Goal: Transaction & Acquisition: Purchase product/service

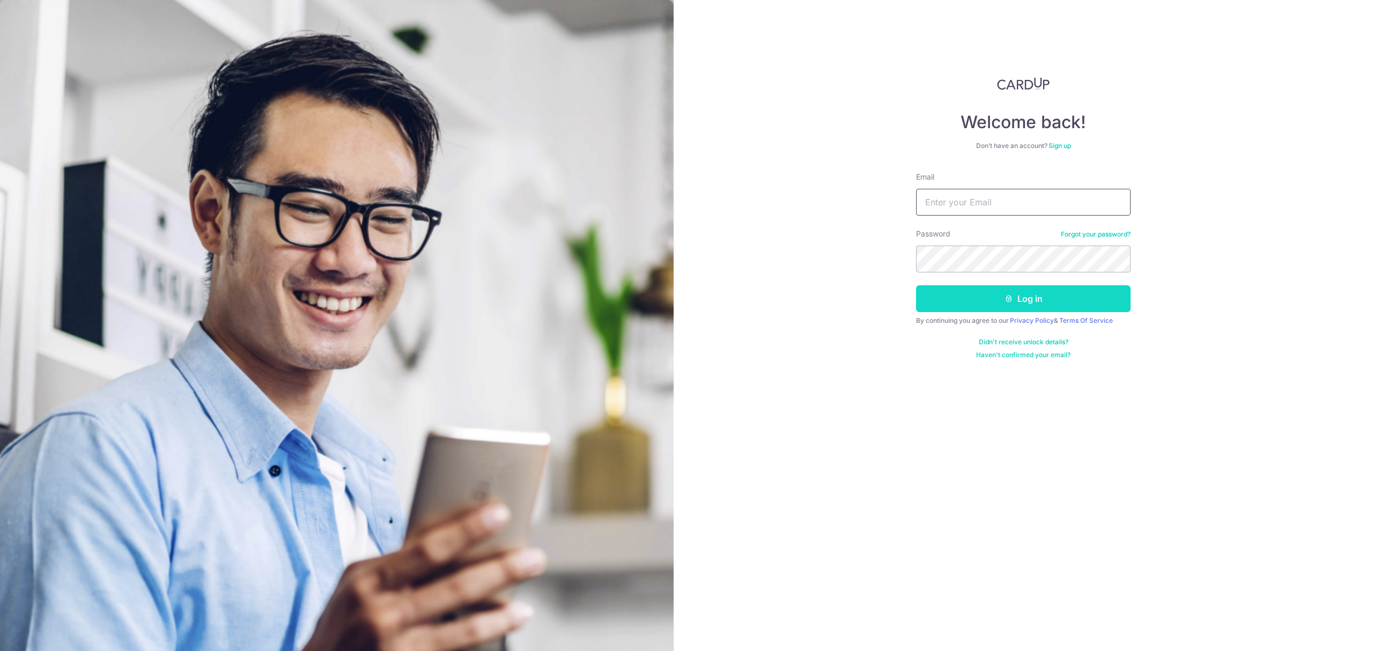
type input "[PERSON_NAME][EMAIL_ADDRESS][PERSON_NAME][DOMAIN_NAME]"
click at [1029, 305] on button "Log in" at bounding box center [1023, 298] width 214 height 27
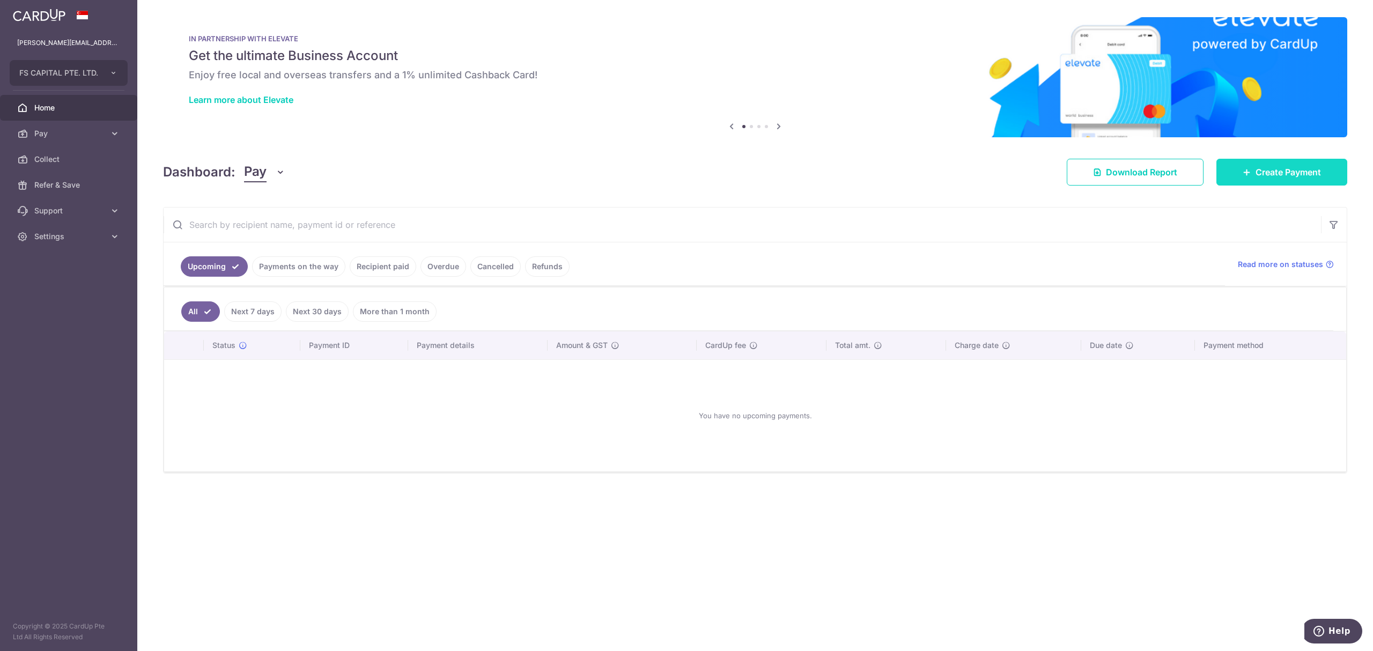
click at [1255, 167] on span "Create Payment" at bounding box center [1287, 172] width 65 height 13
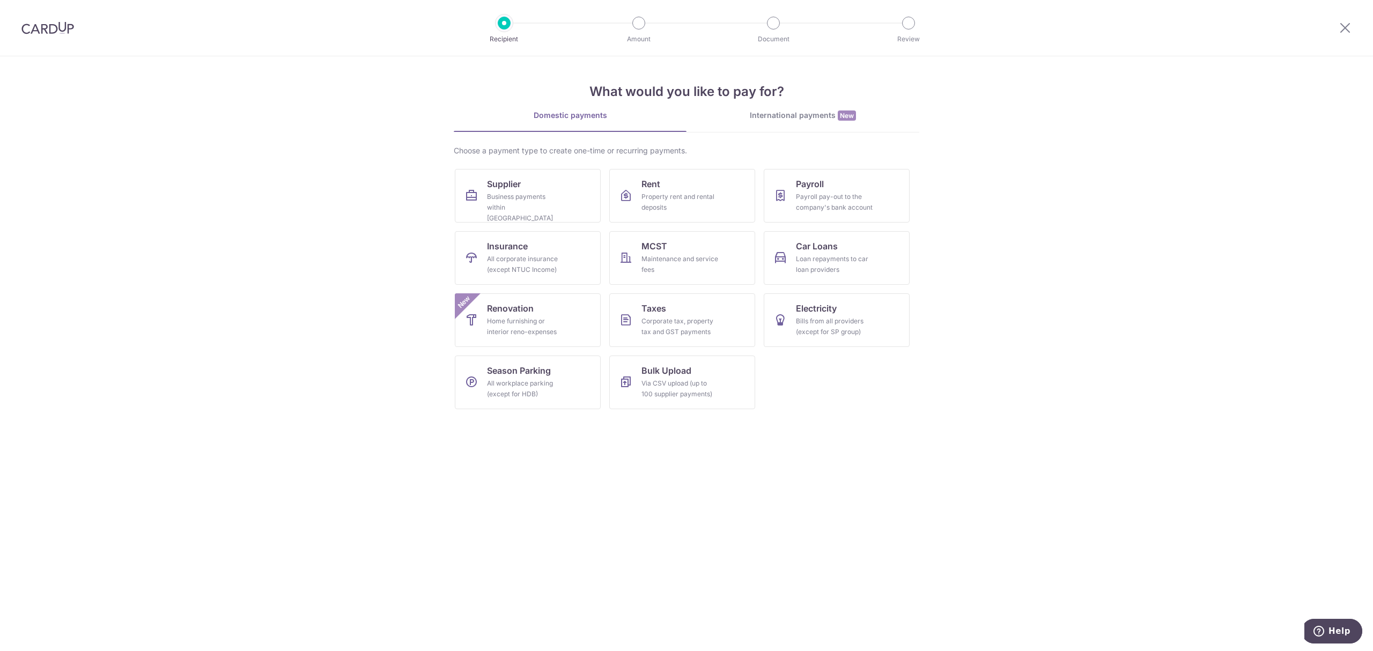
click at [783, 118] on div "International payments New" at bounding box center [802, 115] width 233 height 11
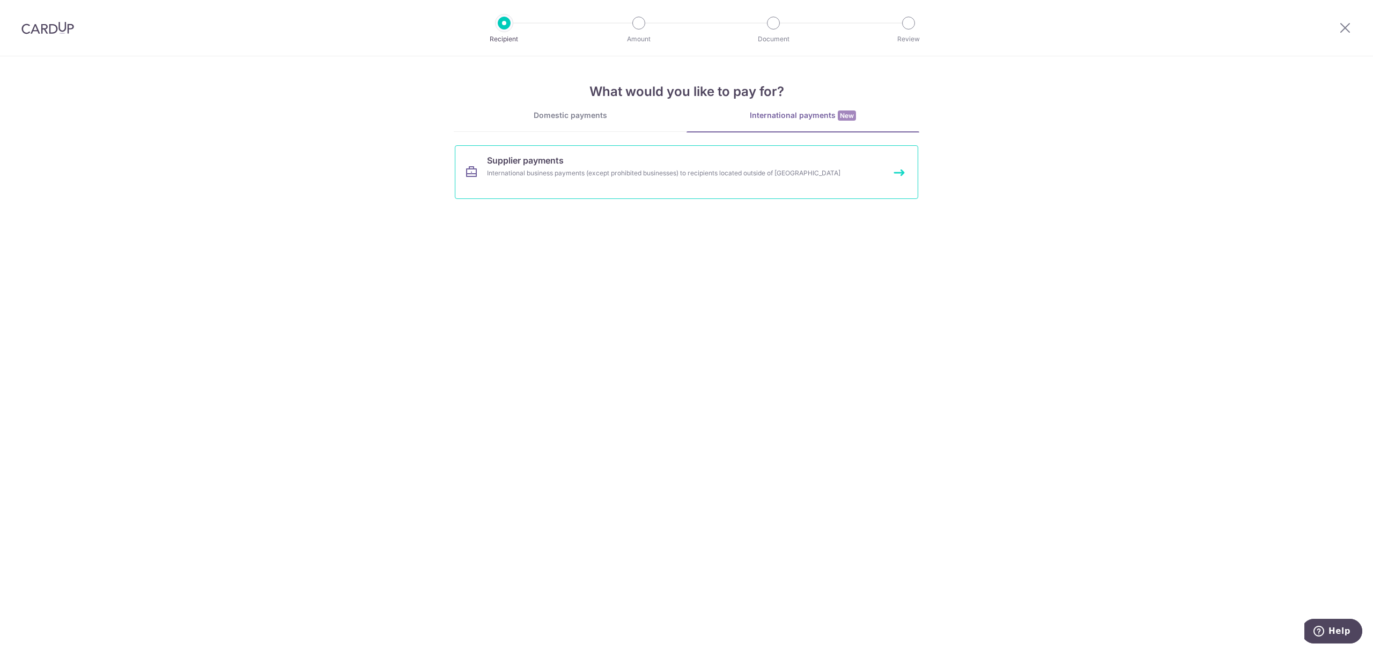
click at [543, 164] on span "Supplier payments" at bounding box center [525, 160] width 77 height 13
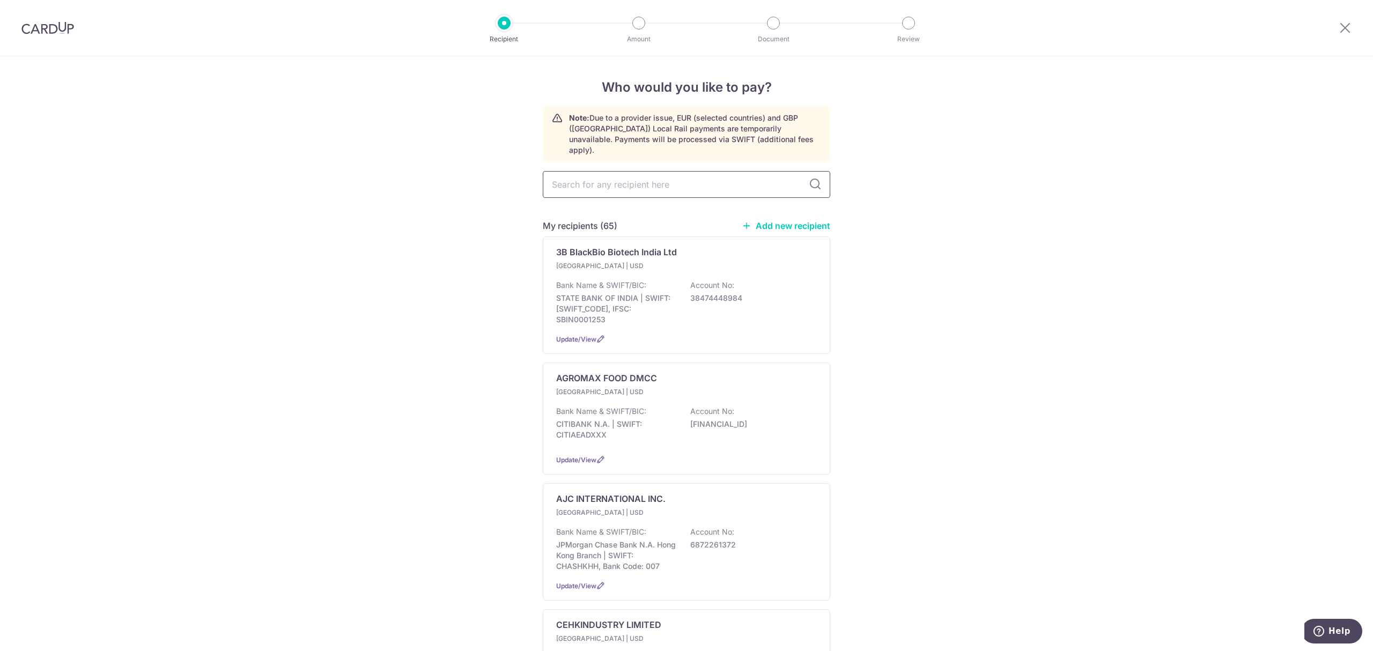
click at [676, 176] on input "text" at bounding box center [686, 184] width 287 height 27
type input "qingdao"
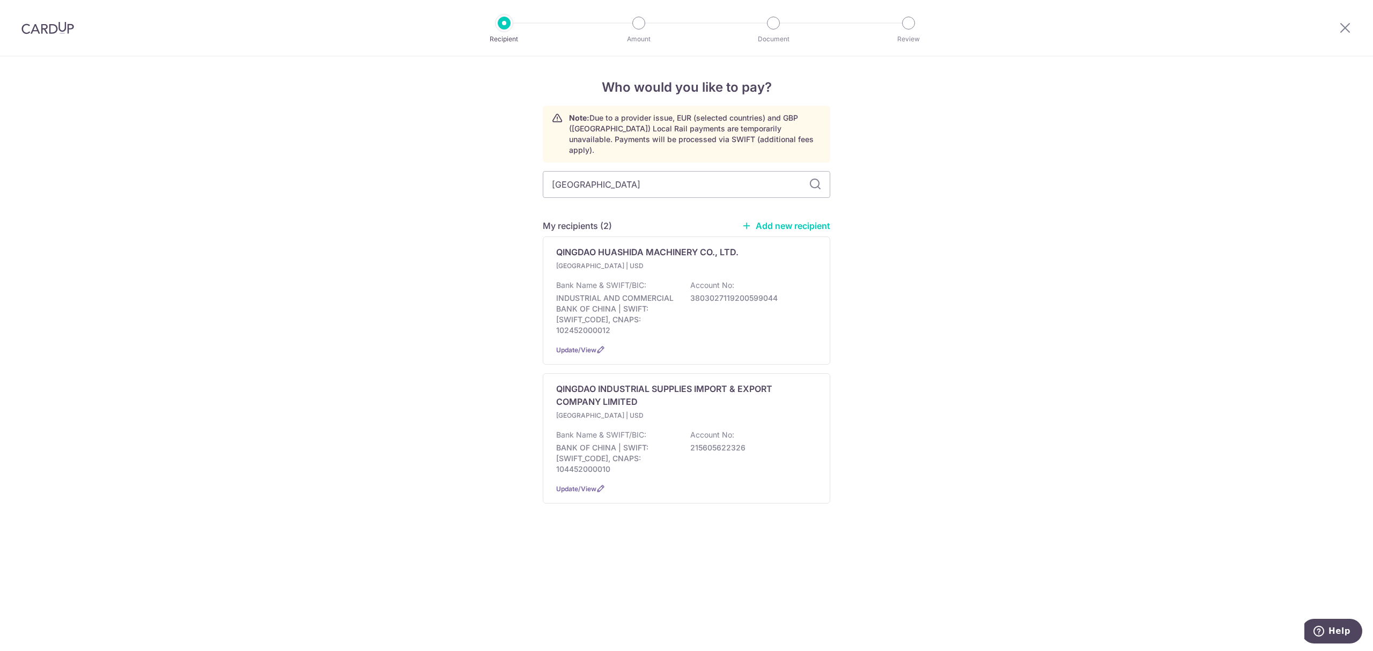
click at [327, 226] on div "Who would you like to pay? Note: Due to a provider issue, EUR (selected countri…" at bounding box center [686, 353] width 1373 height 595
click at [509, 493] on div "Who would you like to pay? Note: Due to a provider issue, EUR (selected countri…" at bounding box center [686, 353] width 1373 height 595
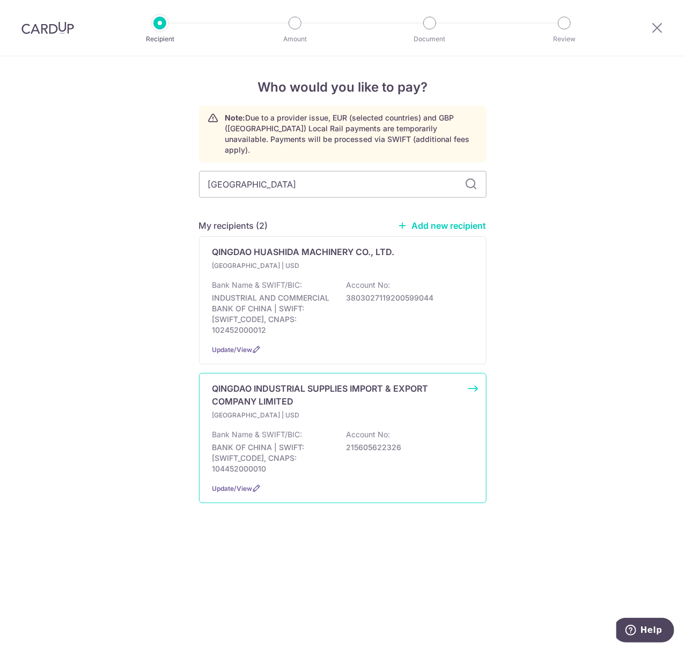
click at [380, 444] on div "Bank Name & SWIFT/BIC: BANK OF CHINA | SWIFT: BKCHCNBJ500, CNAPS: 104452000010 …" at bounding box center [342, 452] width 261 height 45
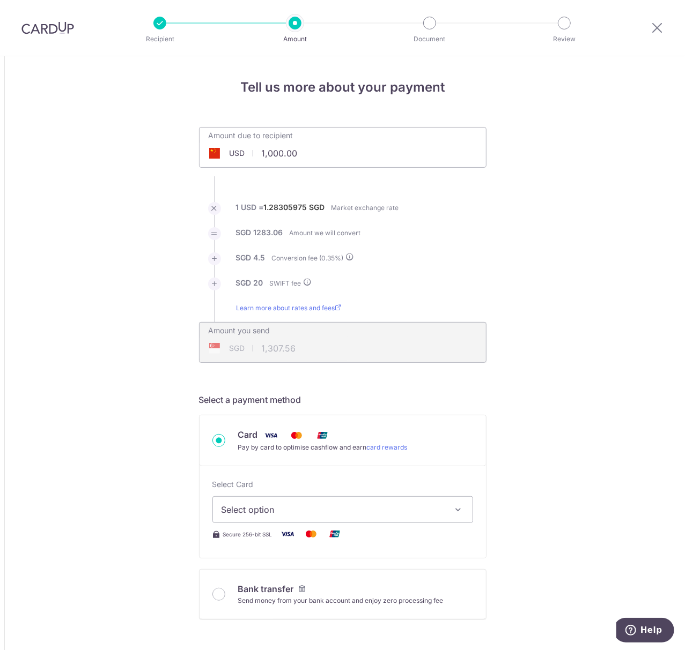
drag, startPoint x: 309, startPoint y: 152, endPoint x: 216, endPoint y: 140, distance: 94.0
click at [216, 141] on input "1,000.00" at bounding box center [282, 153] width 166 height 25
paste input "6,414"
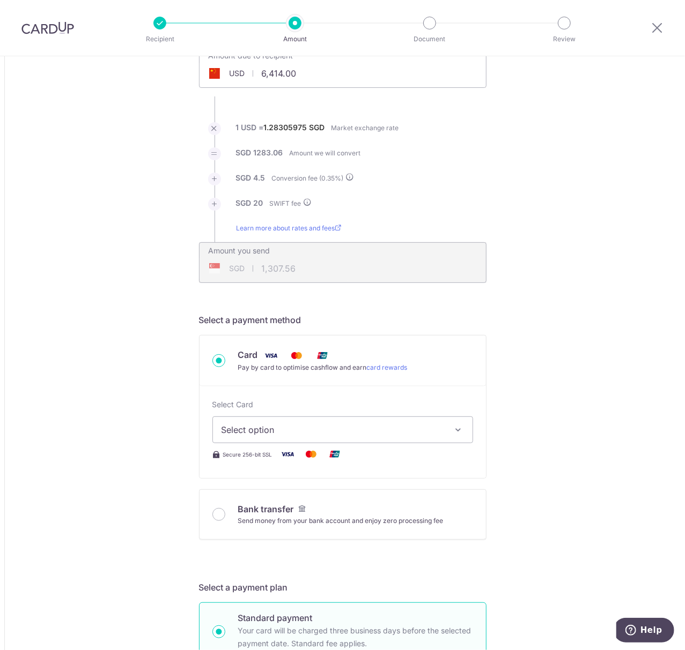
scroll to position [214, 0]
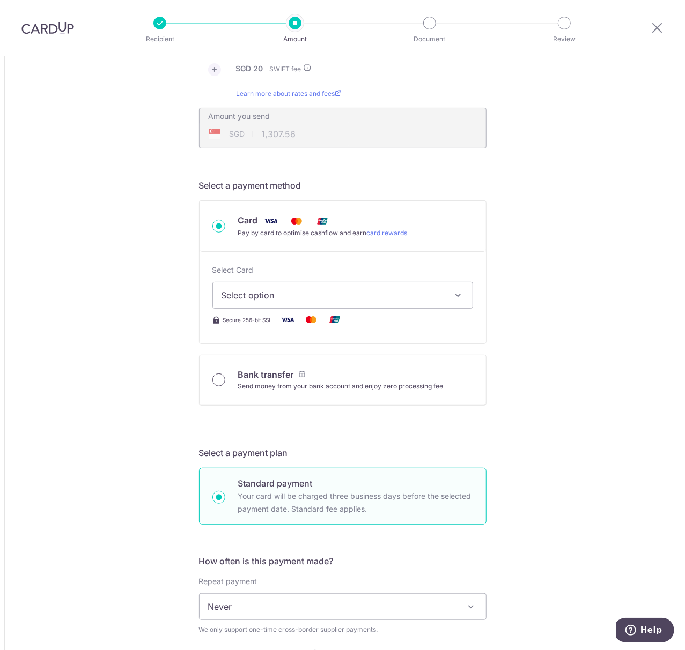
click at [217, 376] on input "Bank transfer Send money from your bank account and enjoy zero processing fee" at bounding box center [218, 380] width 13 height 13
type input "6,414.00"
type input "8,278.53"
radio input "true"
click at [207, 576] on label "Repeat payment" at bounding box center [228, 581] width 58 height 11
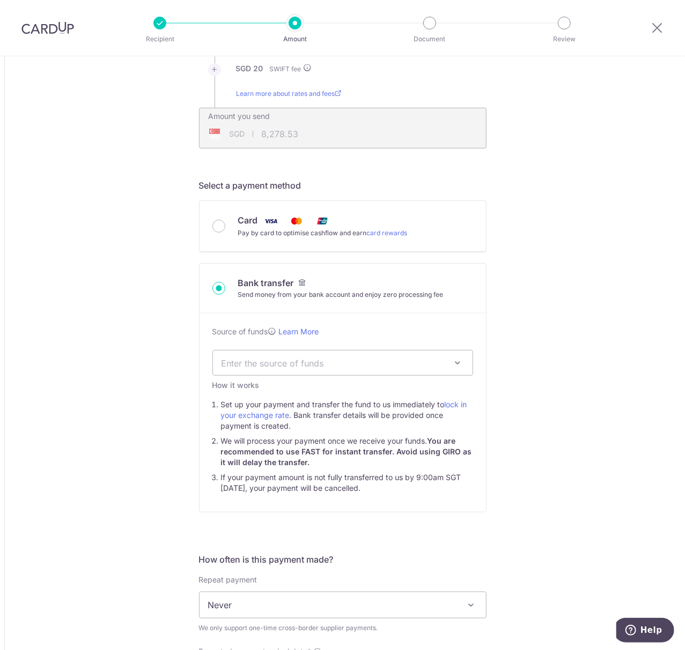
type input "6,414.00"
type input "8,265.34"
click at [212, 382] on div "How it works" at bounding box center [342, 385] width 261 height 11
click at [240, 364] on span "Enter the source of funds" at bounding box center [333, 363] width 225 height 12
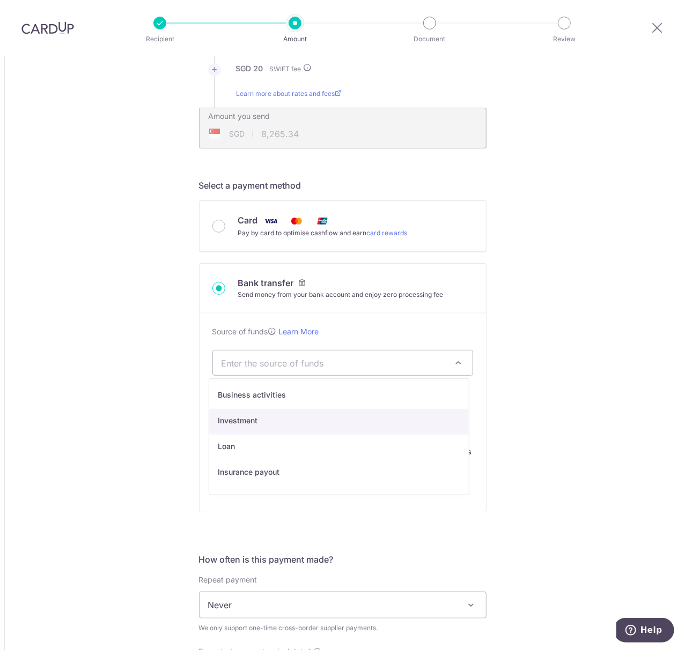
select select "2"
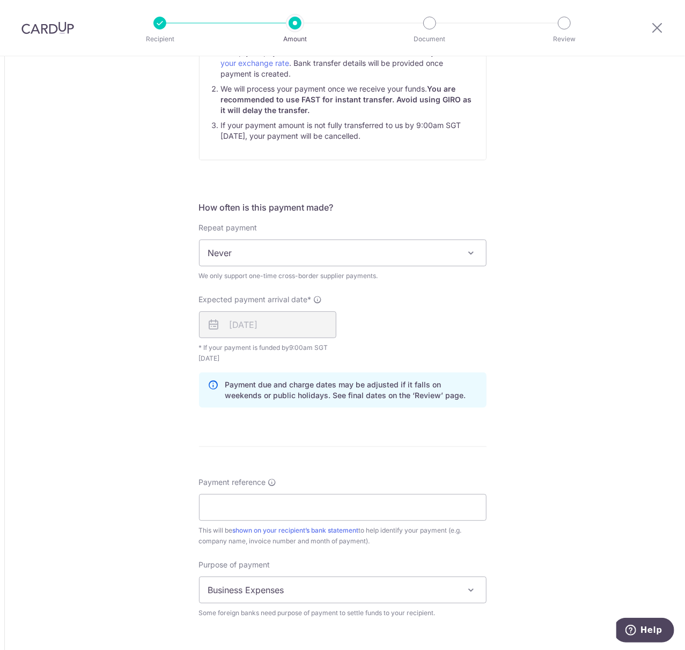
scroll to position [643, 0]
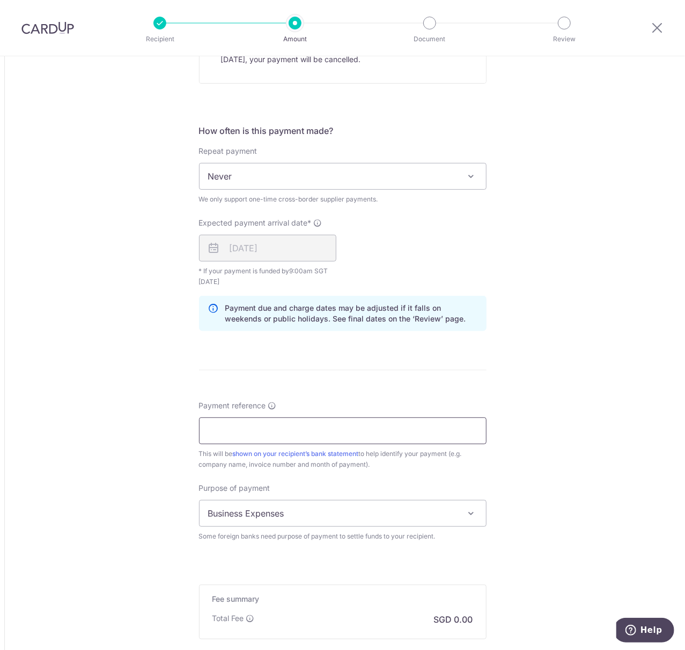
click at [268, 434] on input "Payment reference" at bounding box center [342, 431] width 287 height 27
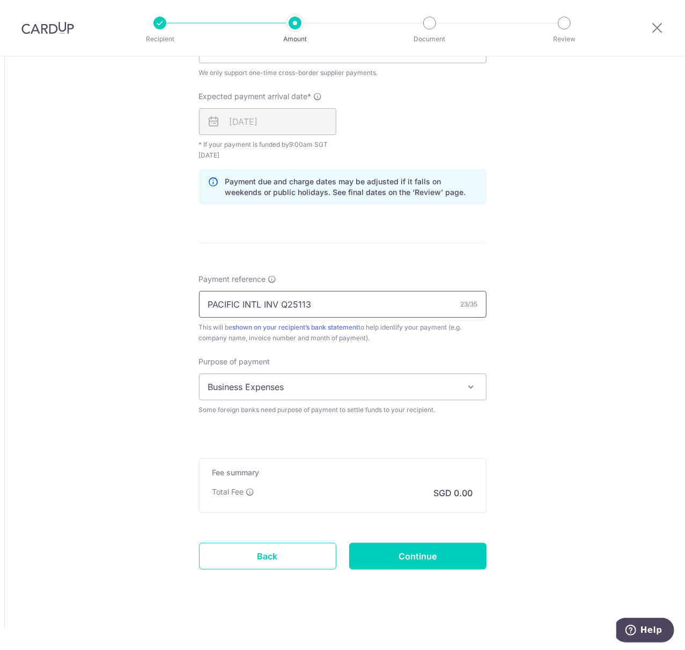
type input "PACIFIC INTL INV Q25113"
click at [286, 395] on span "Business Expenses" at bounding box center [342, 387] width 286 height 26
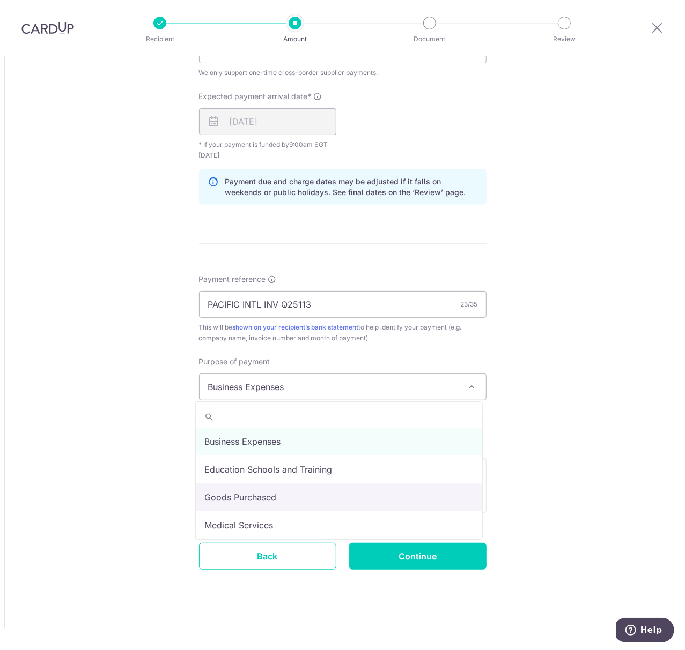
select select "Goods Purchased"
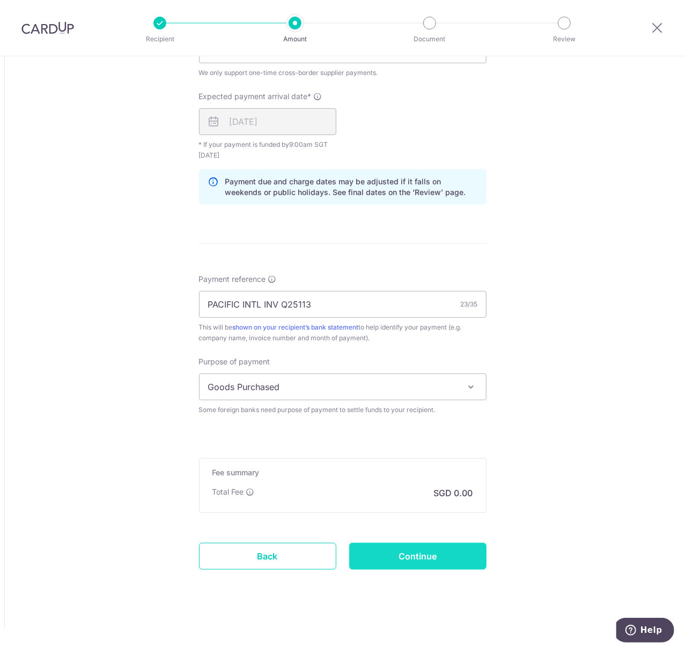
click at [411, 560] on input "Continue" at bounding box center [417, 556] width 137 height 27
type input "Create Schedule"
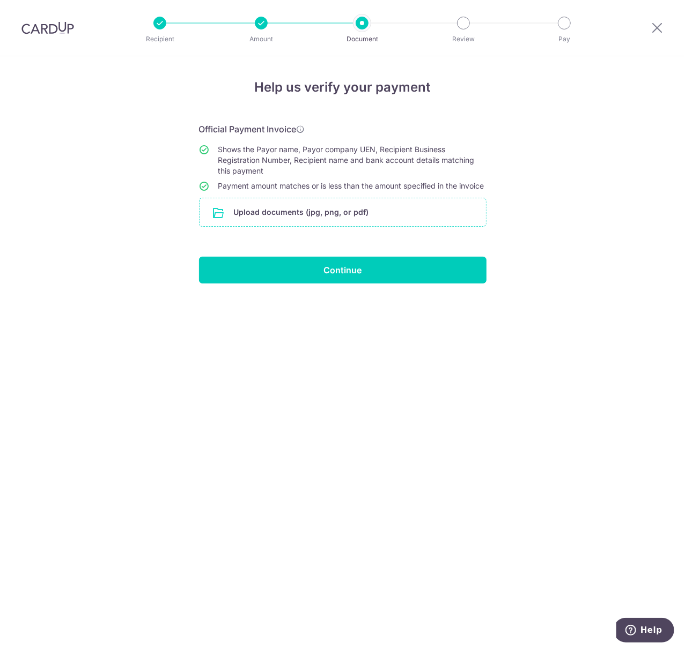
click at [321, 224] on input "file" at bounding box center [342, 212] width 286 height 28
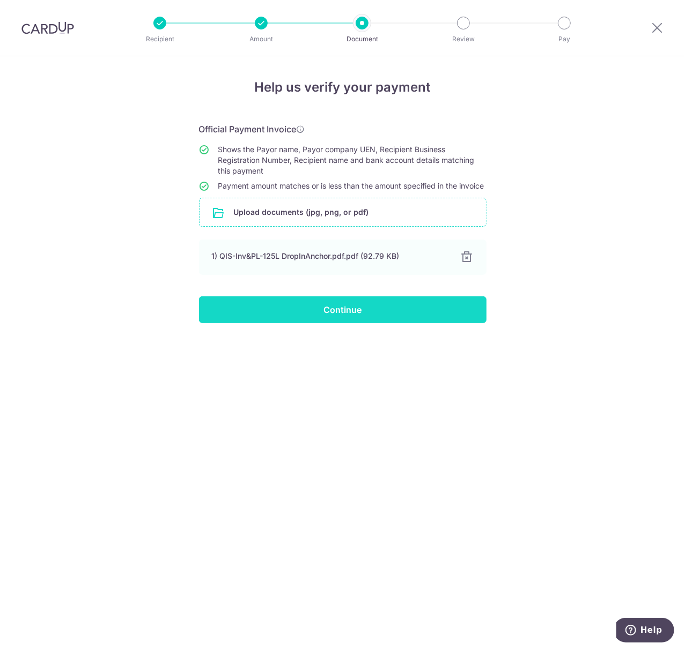
click at [358, 314] on input "Continue" at bounding box center [342, 310] width 287 height 27
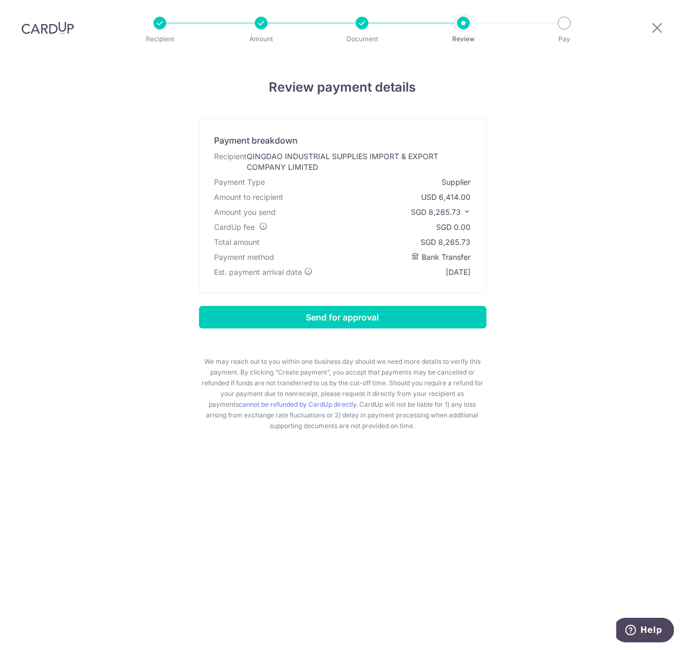
drag, startPoint x: 494, startPoint y: 546, endPoint x: 426, endPoint y: 460, distance: 110.3
click at [494, 546] on div "Review payment details Payment breakdown Recipient QINGDAO INDUSTRIAL SUPPLIES …" at bounding box center [342, 353] width 685 height 594
click at [332, 316] on input "Send for approval" at bounding box center [342, 317] width 287 height 23
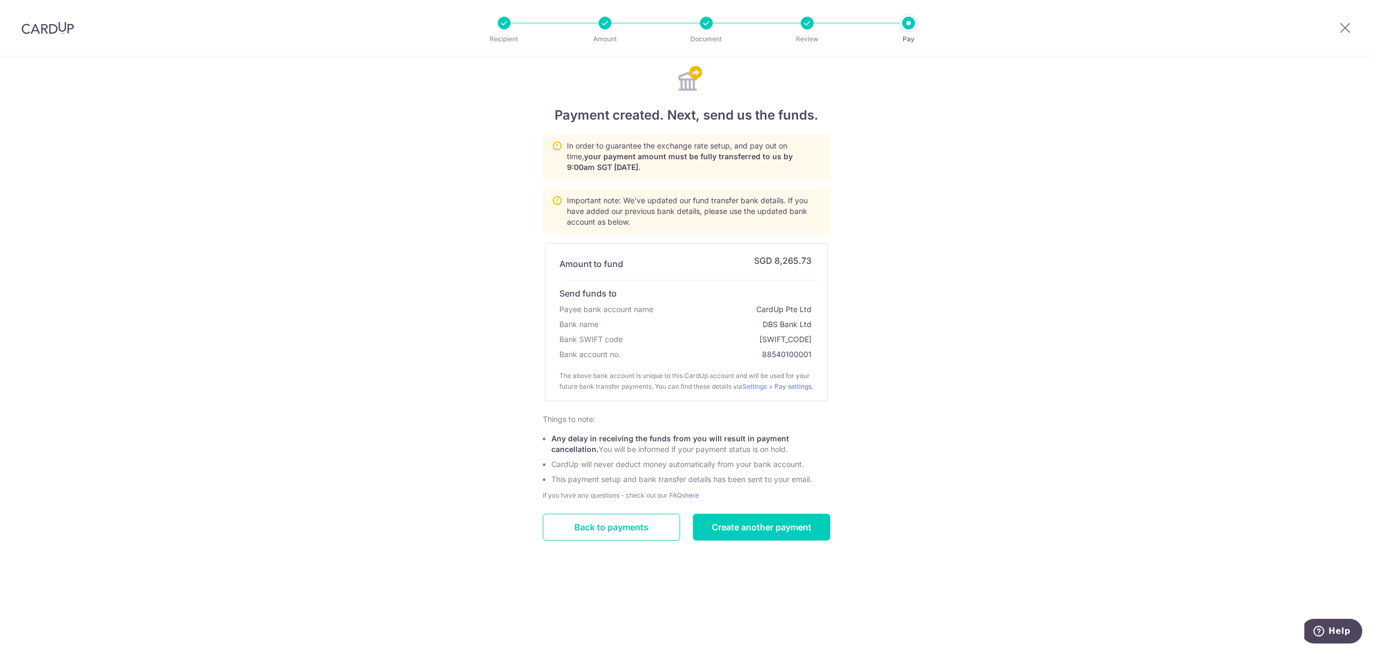
click at [684, 240] on div "Payment created. Next, send us the funds. In order to guarantee the exchange ra…" at bounding box center [686, 353] width 1373 height 595
drag, startPoint x: 1348, startPoint y: 27, endPoint x: 1294, endPoint y: 51, distance: 58.5
click at [684, 27] on icon at bounding box center [1344, 27] width 13 height 13
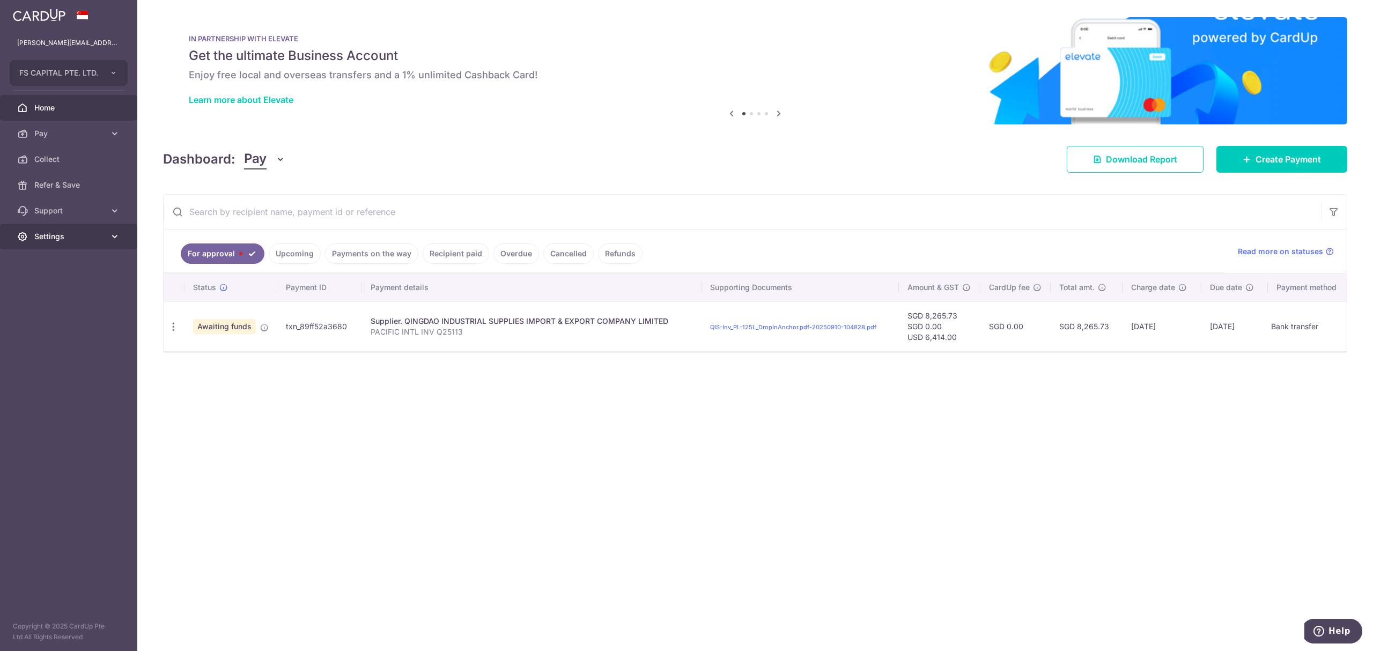
click at [65, 235] on span "Settings" at bounding box center [69, 236] width 71 height 11
click at [46, 286] on span "Logout" at bounding box center [69, 288] width 71 height 11
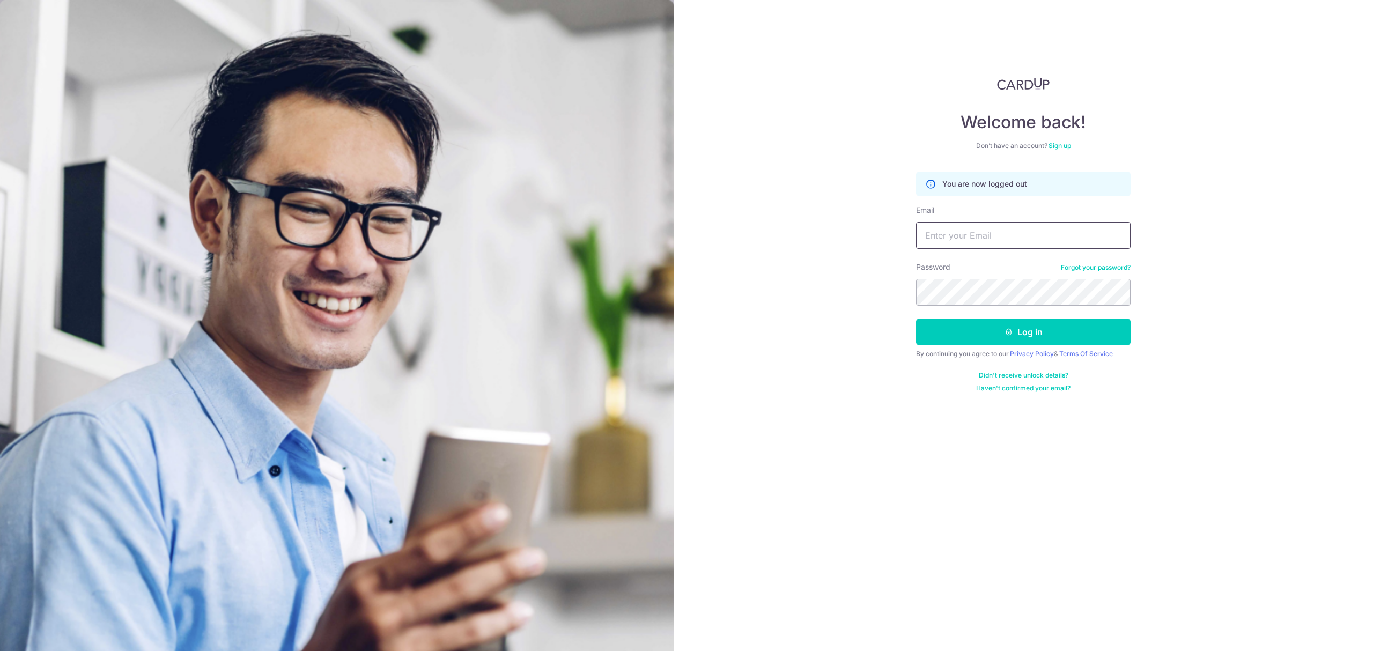
type input "[PERSON_NAME][EMAIL_ADDRESS][PERSON_NAME][DOMAIN_NAME]"
click at [1235, 185] on div "Welcome back! Don’t have an account? Sign up You are now logged out Email [PERS…" at bounding box center [1023, 325] width 699 height 651
